Goal: Information Seeking & Learning: Check status

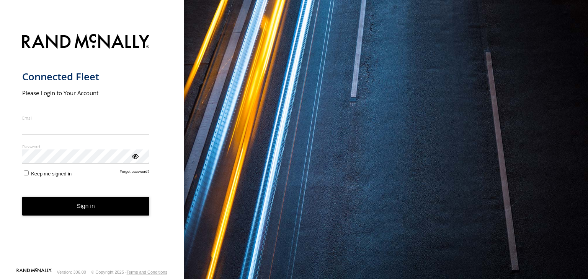
type input "**********"
click at [78, 215] on button "Sign in" at bounding box center [85, 206] width 127 height 19
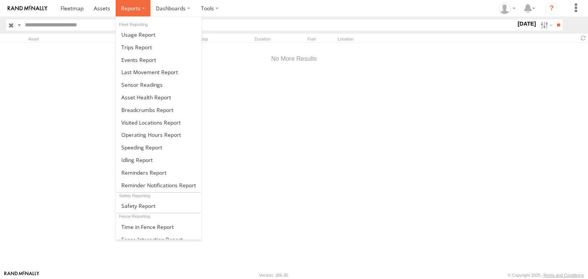
click at [136, 6] on span at bounding box center [131, 8] width 20 height 7
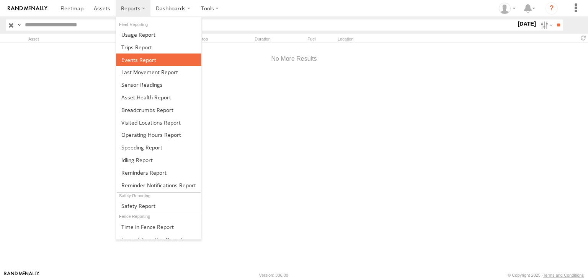
click at [132, 56] on span at bounding box center [138, 59] width 35 height 7
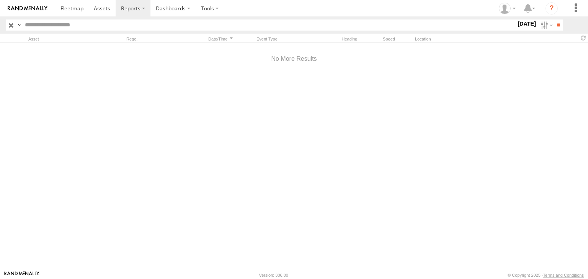
click at [521, 25] on label "2 Jan 24" at bounding box center [526, 24] width 21 height 8
click at [0, 0] on span "Today" at bounding box center [0, 0] width 0 height 0
click at [559, 25] on input "**" at bounding box center [558, 25] width 9 height 11
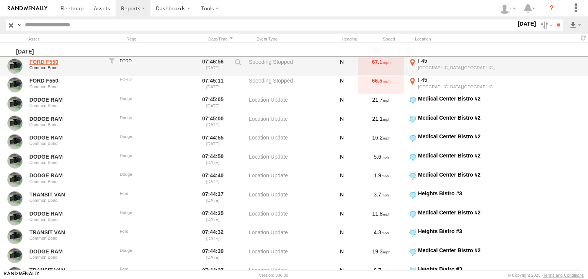
click at [48, 60] on link "FORD F550" at bounding box center [66, 62] width 74 height 7
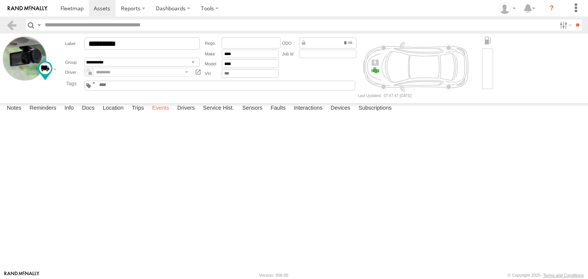
click at [163, 114] on label "Events" at bounding box center [160, 108] width 24 height 11
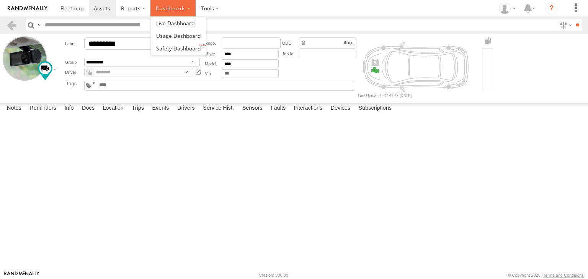
click at [187, 10] on label "Dashboards" at bounding box center [172, 8] width 45 height 16
click at [184, 25] on span at bounding box center [175, 23] width 38 height 7
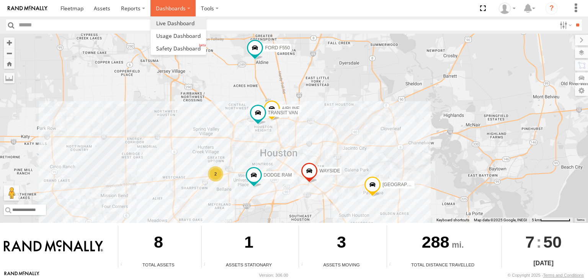
click at [189, 7] on label "Dashboards" at bounding box center [172, 8] width 45 height 16
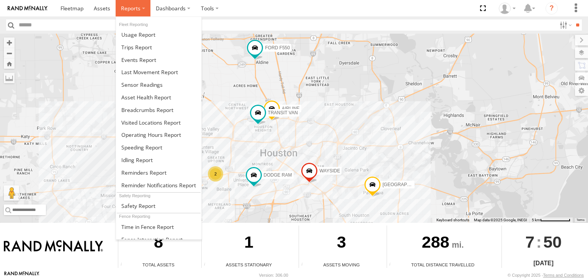
click at [142, 10] on label at bounding box center [133, 8] width 35 height 16
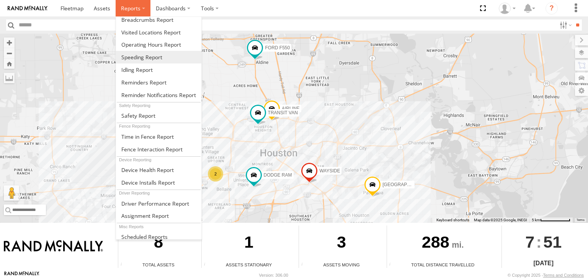
scroll to position [57, 0]
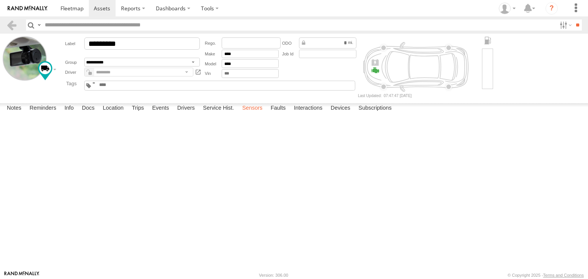
click at [253, 114] on label "Sensors" at bounding box center [252, 108] width 28 height 11
click at [142, 114] on label "Trips" at bounding box center [138, 108] width 20 height 11
click at [426, 5] on section at bounding box center [320, 8] width 531 height 16
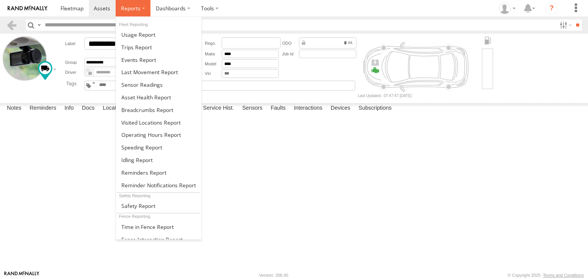
click at [136, 7] on span at bounding box center [131, 8] width 20 height 7
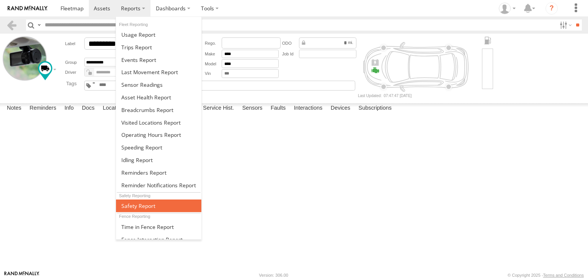
click at [147, 202] on span at bounding box center [138, 205] width 34 height 7
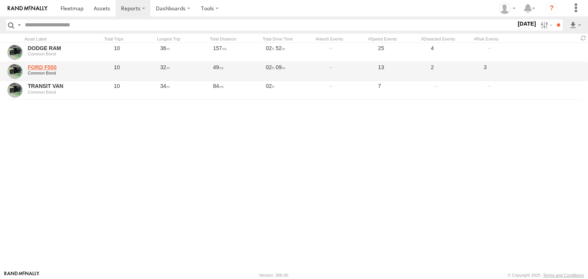
click at [42, 68] on link "FORD F550" at bounding box center [65, 67] width 74 height 7
